Goal: Information Seeking & Learning: Learn about a topic

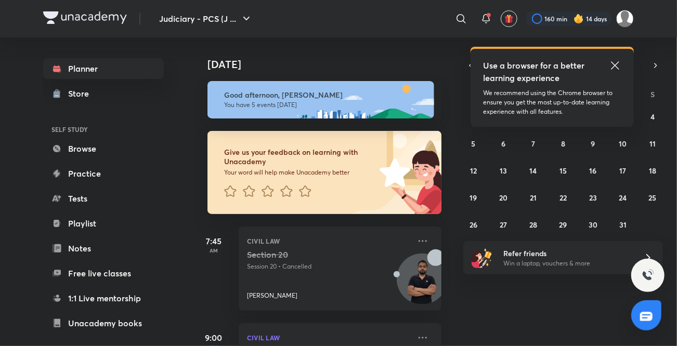
scroll to position [32, 0]
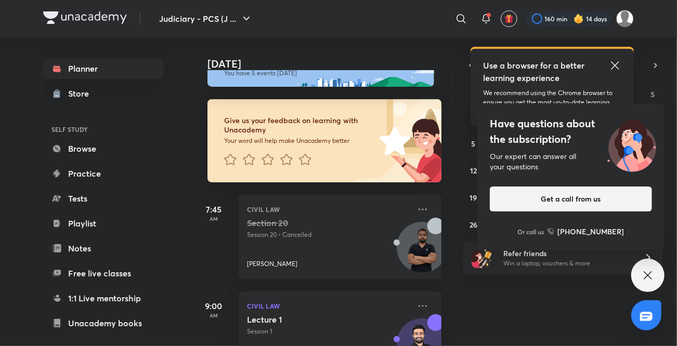
click at [613, 65] on icon at bounding box center [615, 65] width 12 height 12
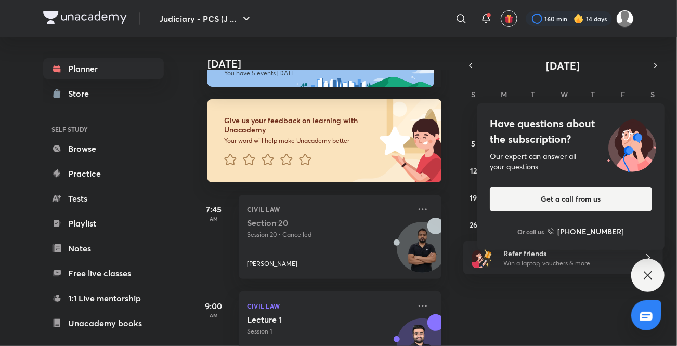
click at [647, 273] on icon at bounding box center [647, 275] width 12 height 12
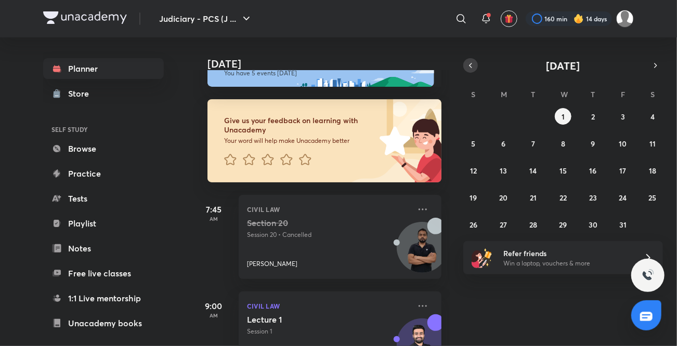
click at [467, 64] on icon "button" at bounding box center [470, 65] width 8 height 9
click at [473, 226] on abbr "28" at bounding box center [473, 225] width 8 height 10
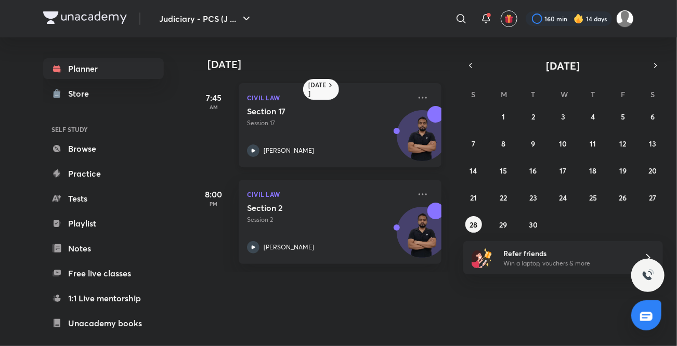
click at [249, 148] on icon at bounding box center [253, 150] width 12 height 12
